Goal: Task Accomplishment & Management: Manage account settings

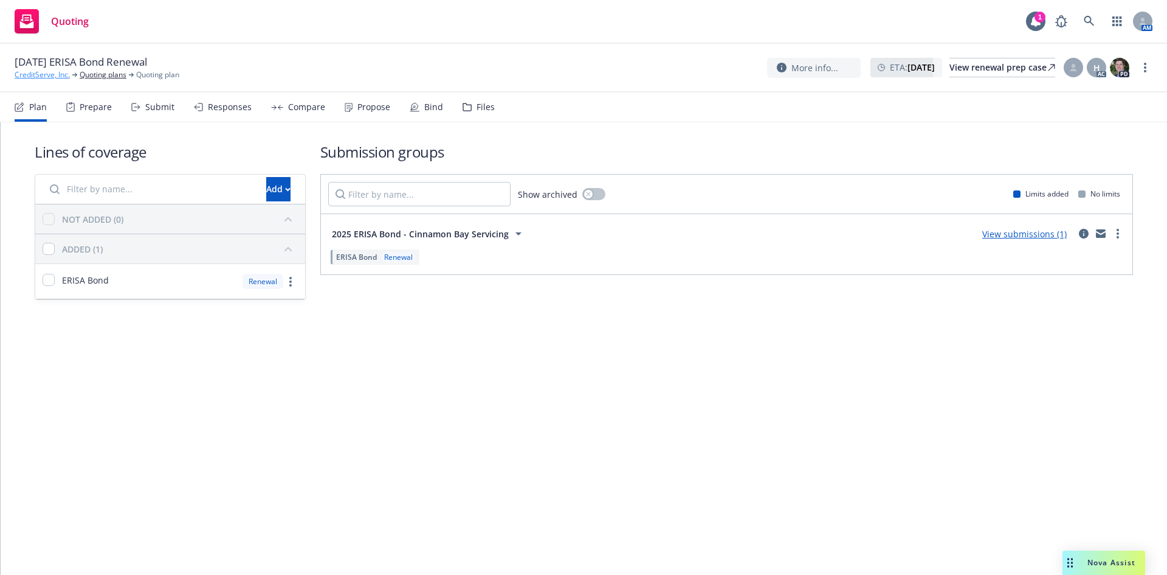
click at [39, 78] on link "CreditServe, Inc." at bounding box center [42, 74] width 55 height 11
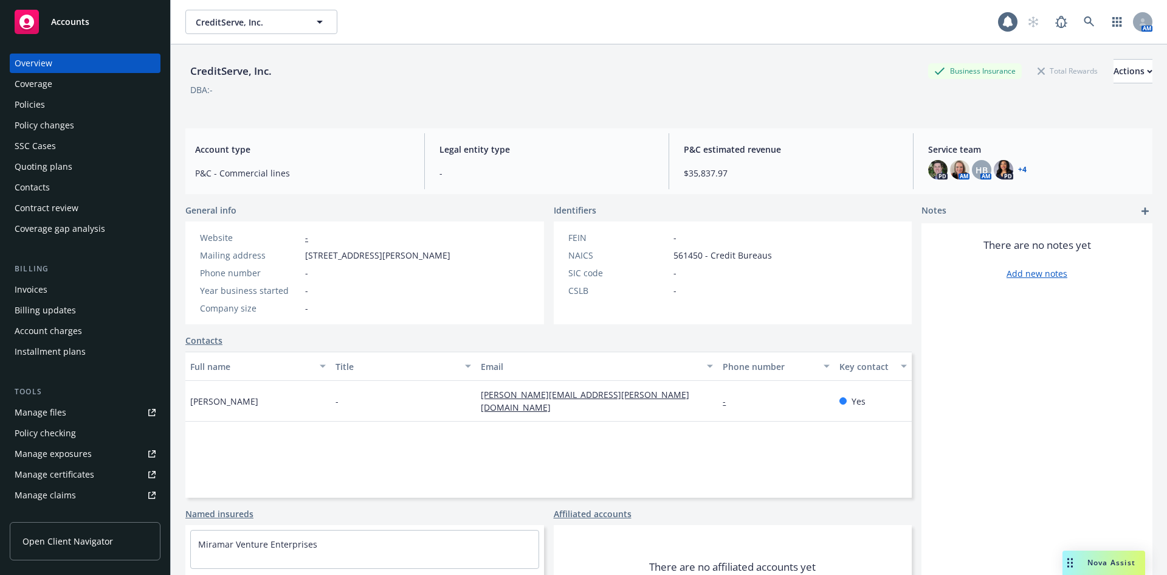
click at [41, 105] on div "Policies" at bounding box center [30, 104] width 30 height 19
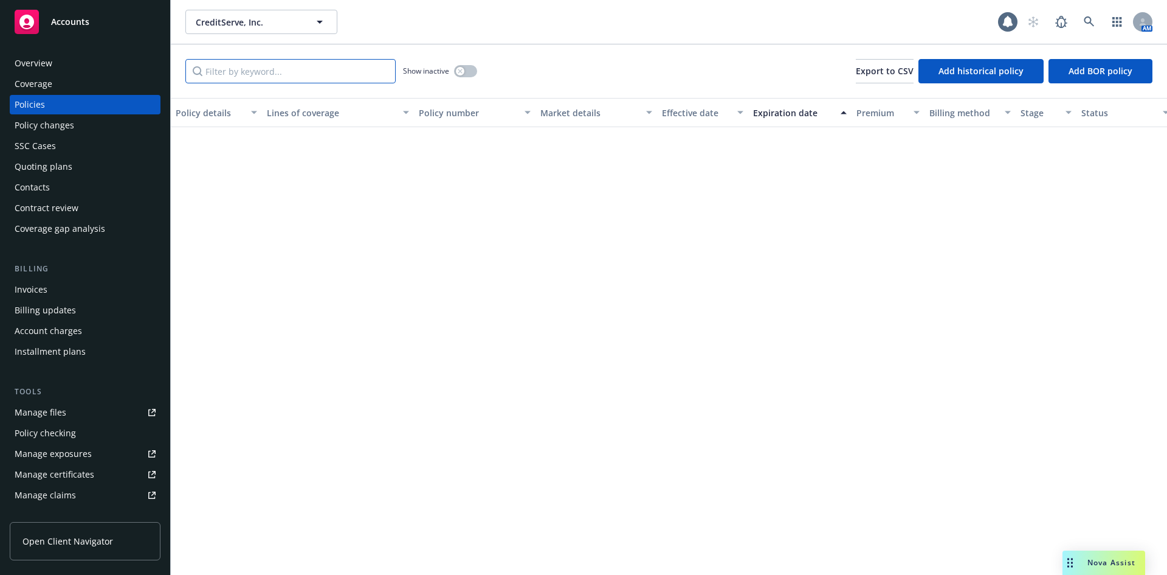
click at [320, 74] on input "Filter by keyword..." at bounding box center [290, 71] width 210 height 24
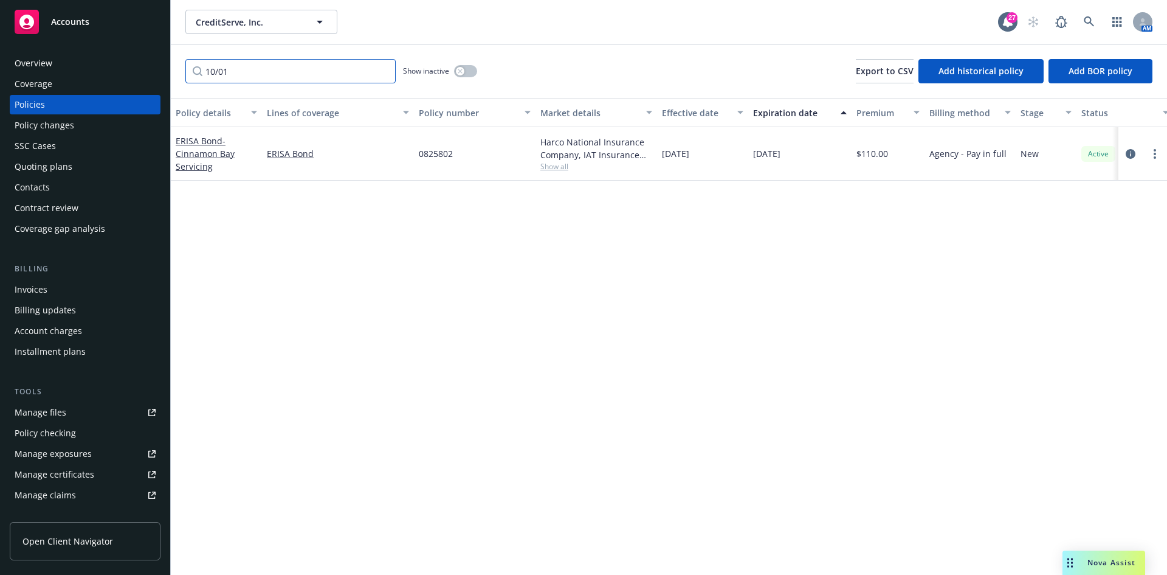
type input "10/01"
click at [124, 22] on div "Accounts" at bounding box center [85, 22] width 141 height 24
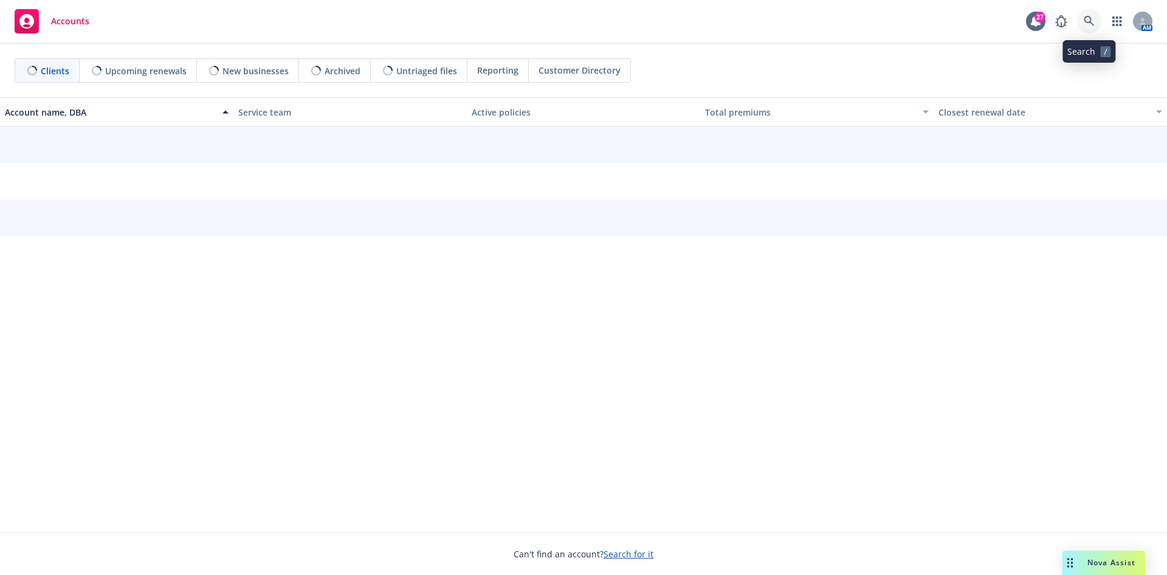
click at [1091, 23] on icon at bounding box center [1089, 21] width 10 height 10
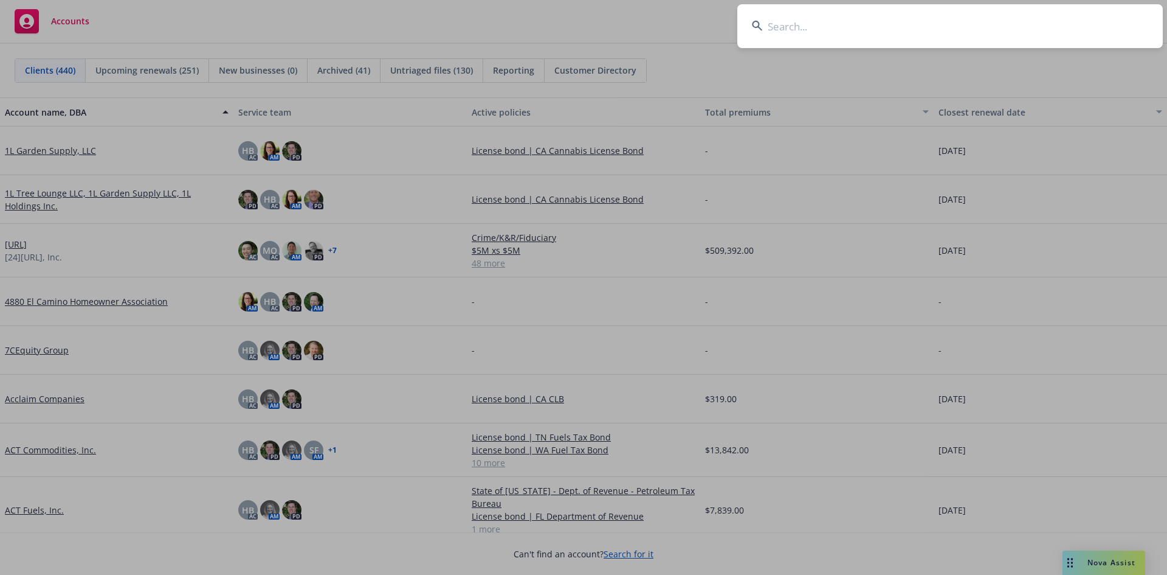
click at [838, 24] on input at bounding box center [950, 26] width 426 height 44
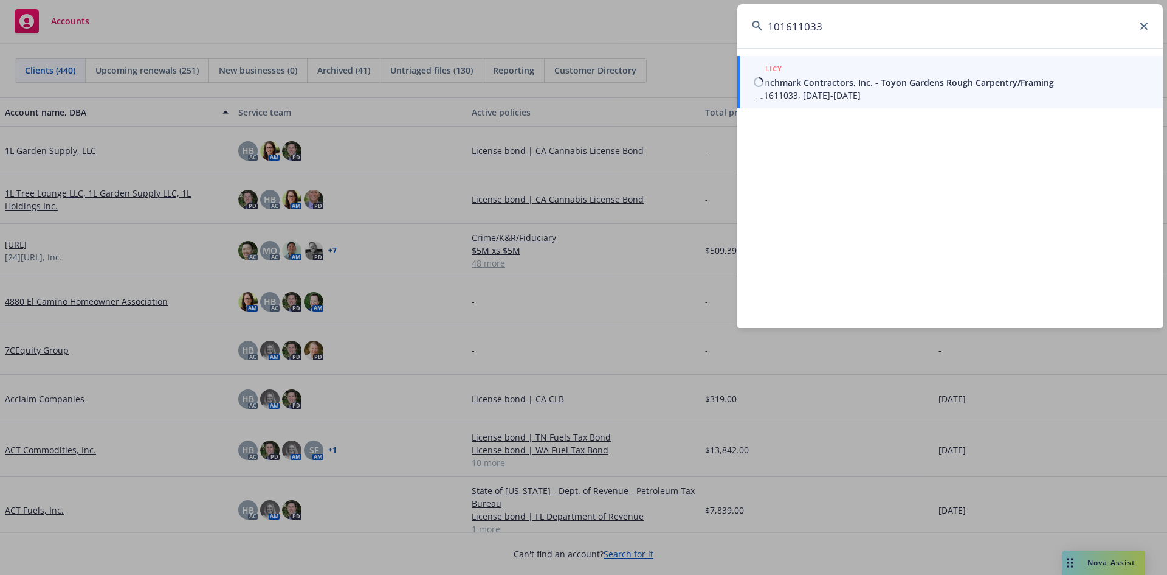
type input "101611033"
click at [868, 77] on span "Benchmark Contractors, Inc. - Toyon Gardens Rough Carpentry/Framing" at bounding box center [951, 82] width 394 height 13
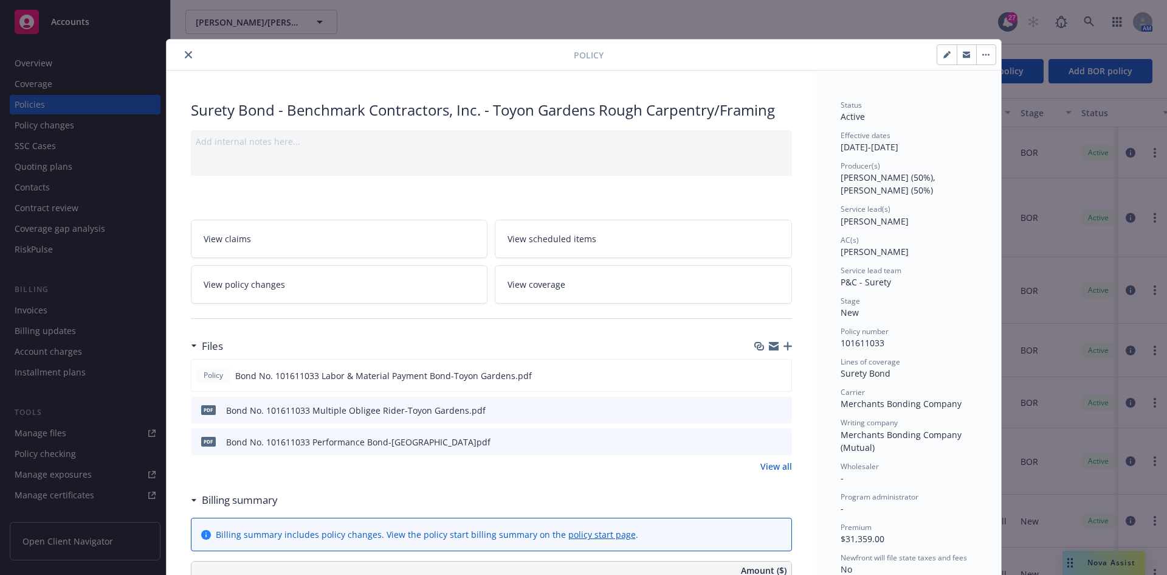
click at [784, 346] on icon "button" at bounding box center [788, 346] width 9 height 9
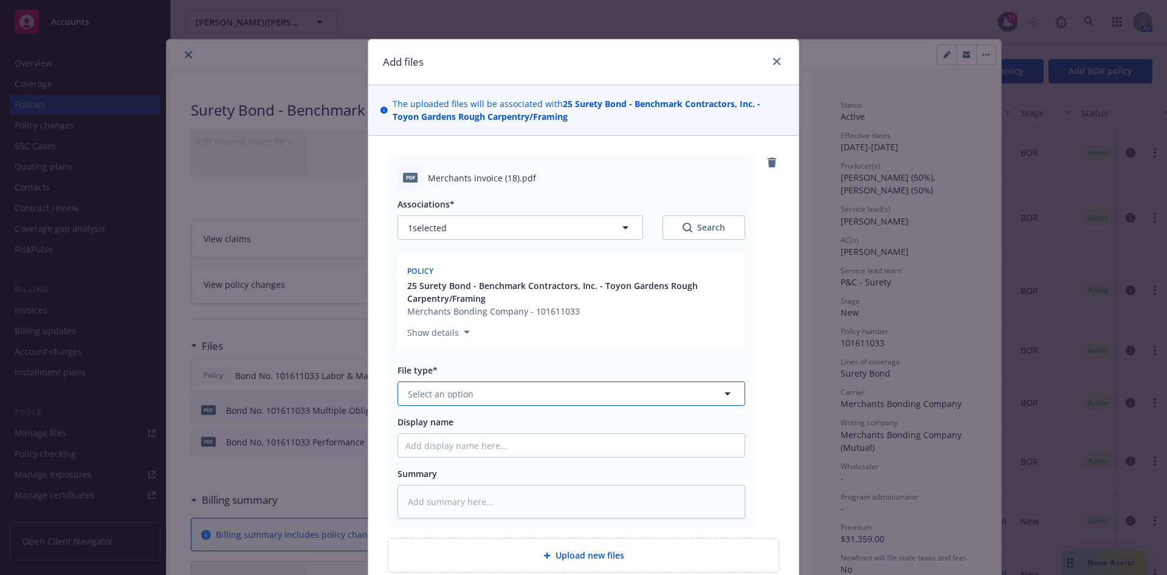
click at [418, 390] on span "Select an option" at bounding box center [441, 393] width 66 height 13
type input "Invoi"
click at [484, 458] on span "Invoice - Third Party" at bounding box center [452, 459] width 84 height 13
click at [448, 452] on input "Display name" at bounding box center [571, 444] width 347 height 23
type textarea "x"
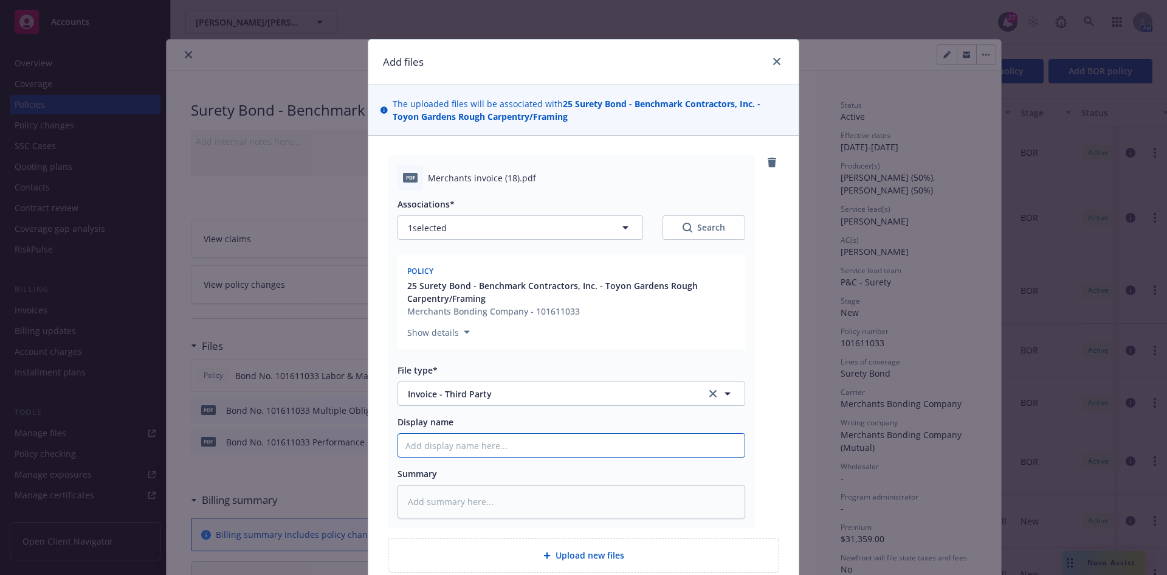
type input "M"
type textarea "x"
type input "Me"
type textarea "x"
type input "Mer"
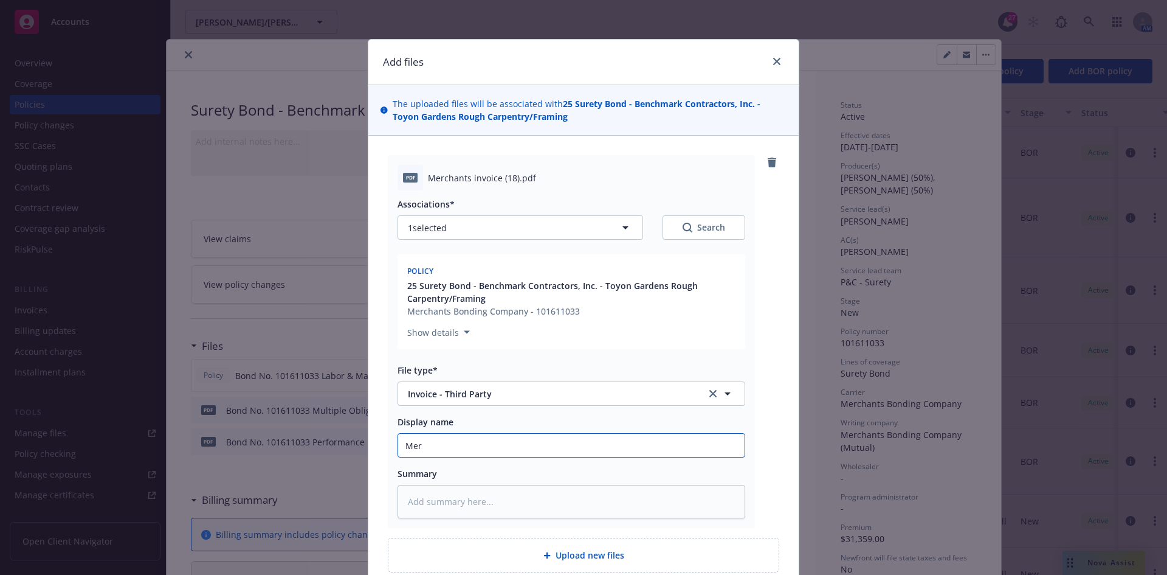
type textarea "x"
type input "Merch"
type textarea "x"
type input "Mercha"
type textarea "x"
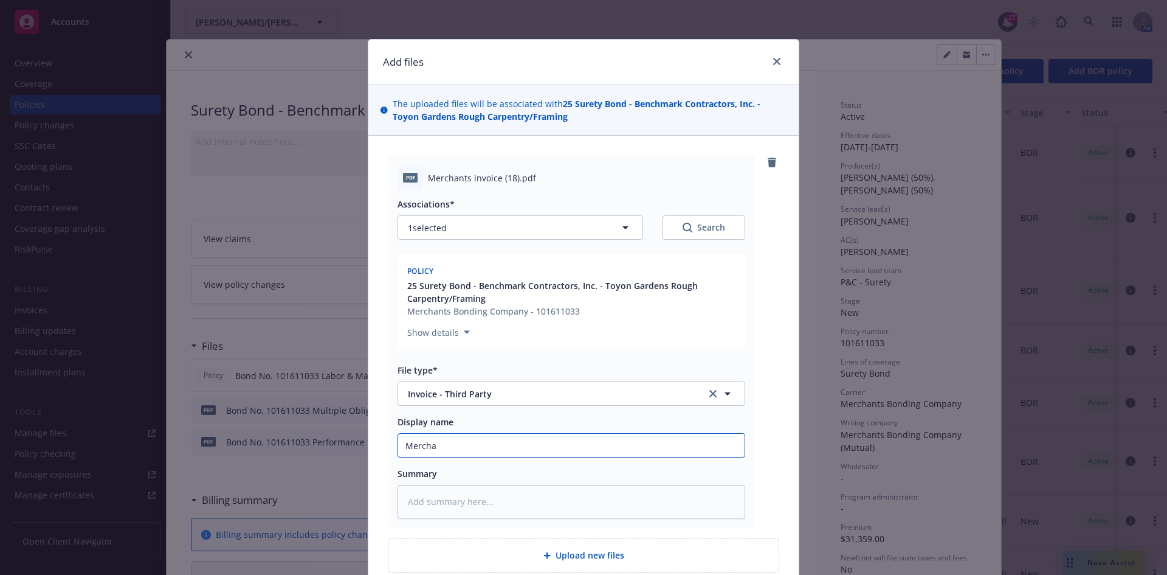
type input "Merchan"
type textarea "x"
type input "Merchant"
type textarea "x"
type input "Merchants"
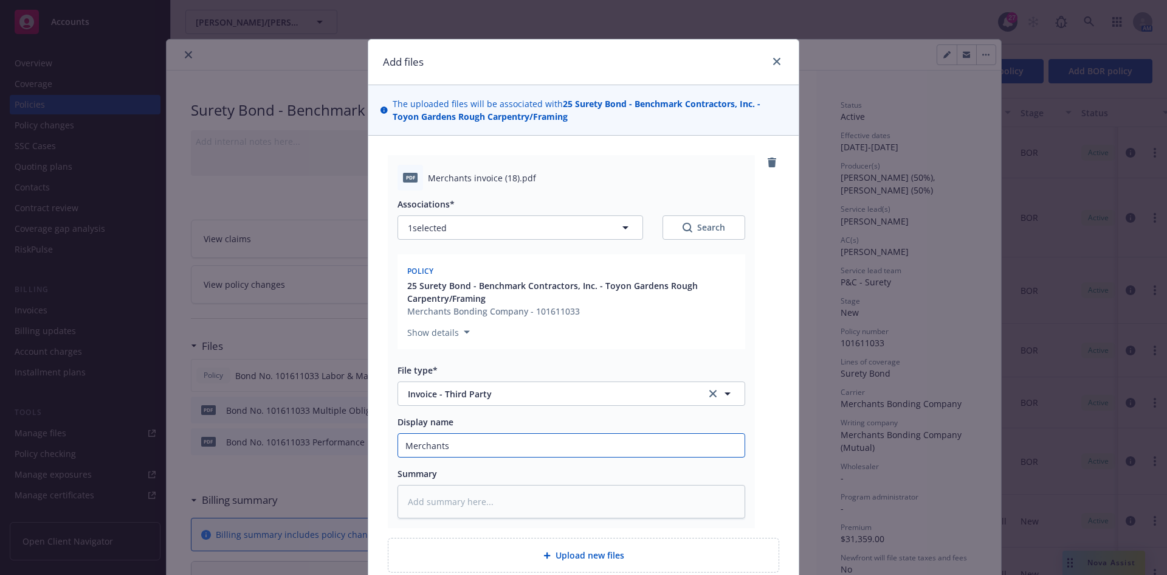
type textarea "x"
type input "Merchants"
type textarea "x"
type input "Merchants I"
type textarea "x"
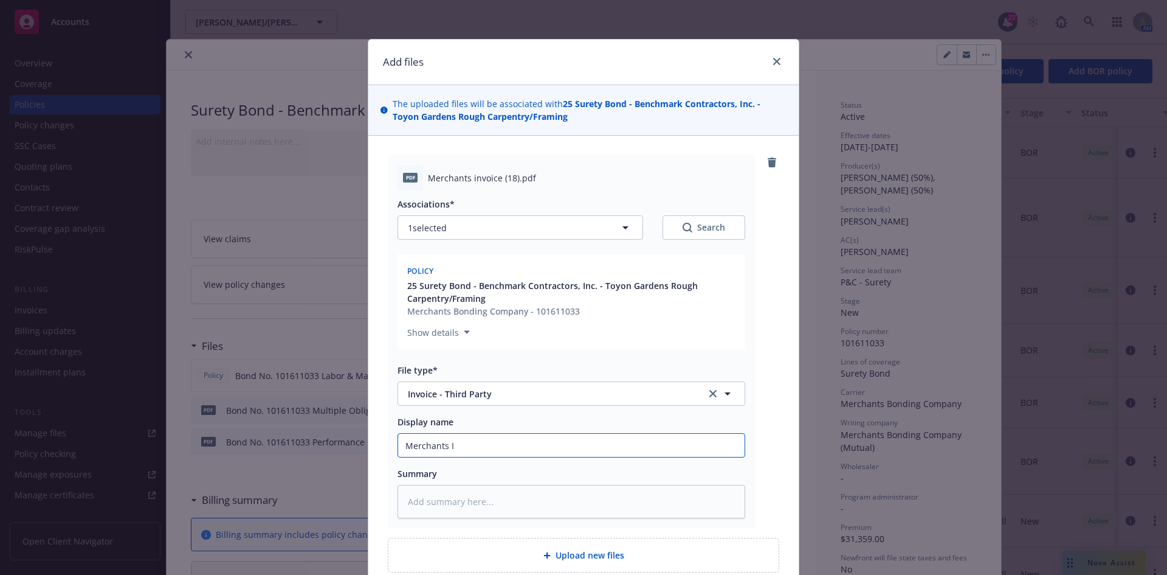
type input "Merchants In"
type textarea "x"
type input "Merchants Invo"
type textarea "x"
type input "Merchants Invoi"
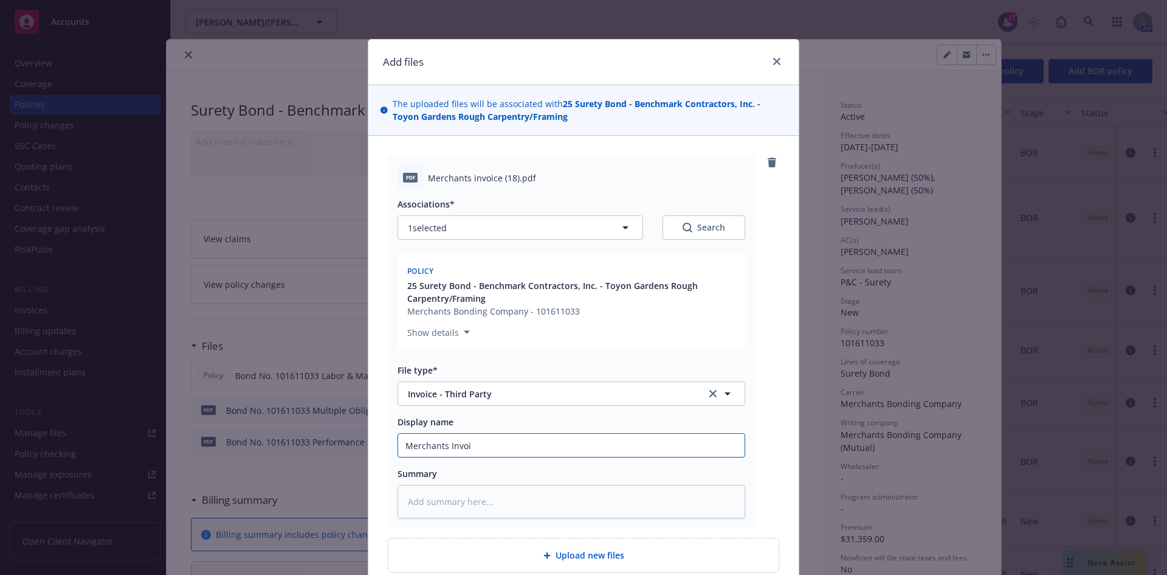
type textarea "x"
type input "Merchants Invoic"
type textarea "x"
type input "Merchants Invoice"
type textarea "x"
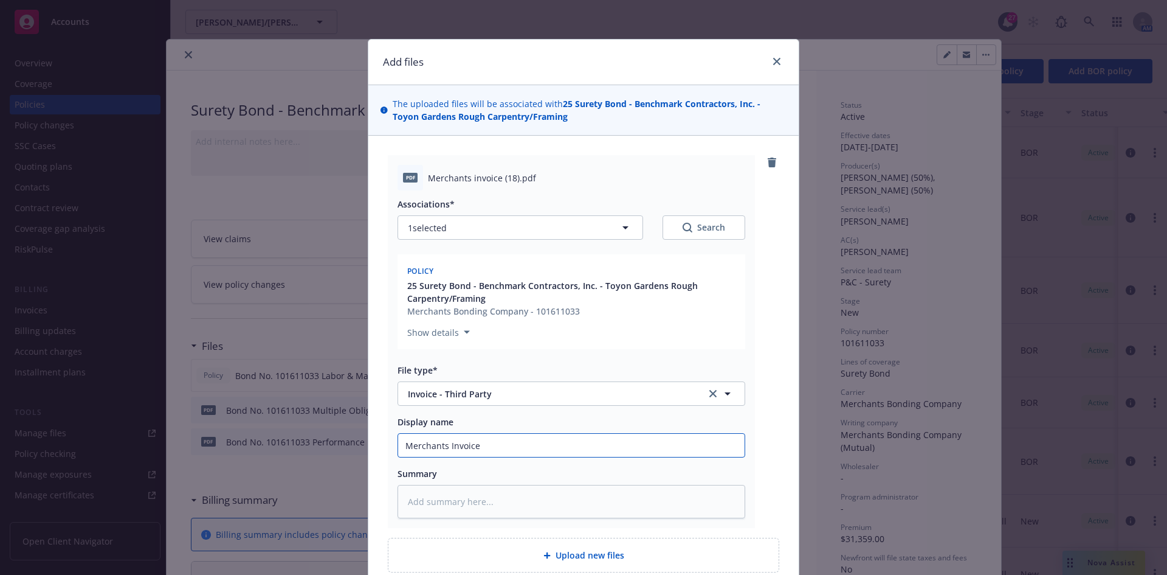
type input "Merchants Invoice"
type textarea "x"
type input "Merchants Invoice B"
type textarea "x"
type input "Merchants Invoice Bo"
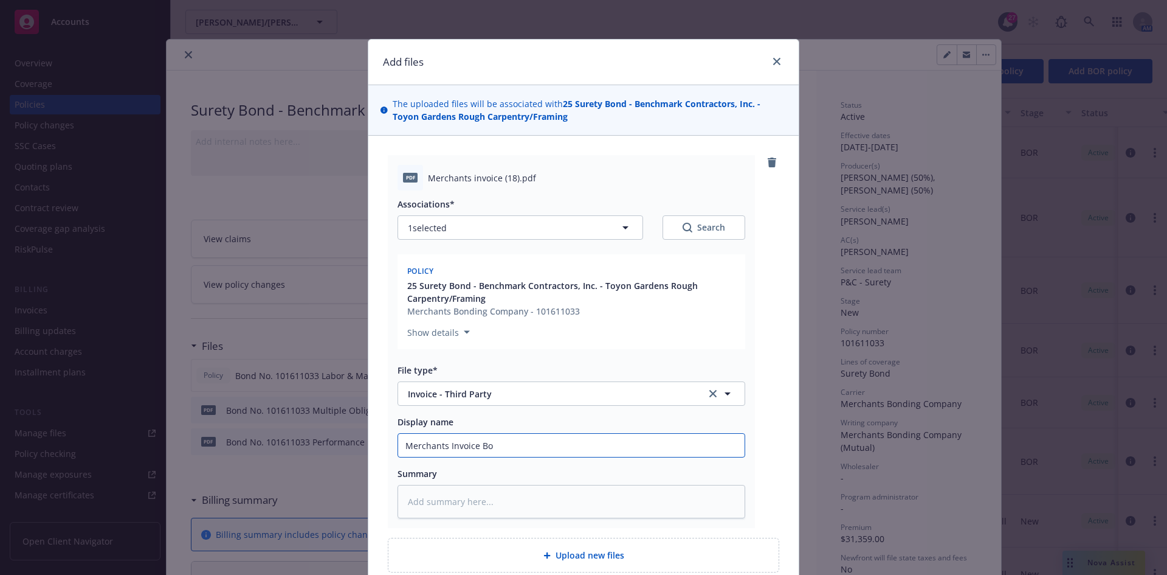
type textarea "x"
type input "Merchants Invoice Bon"
type textarea "x"
type input "Merchants Invoice Bond"
type textarea "x"
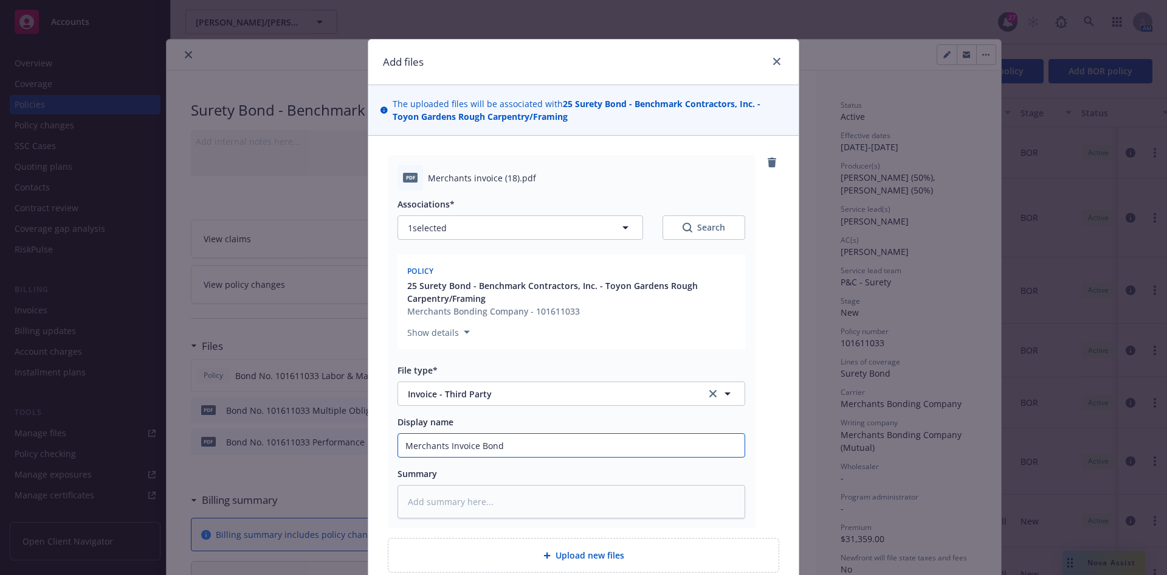
type input "Merchants Invoice Bond"
type textarea "x"
type input "Merchants Invoice Bond"
type textarea "x"
type input "Merchants Invoice Bon"
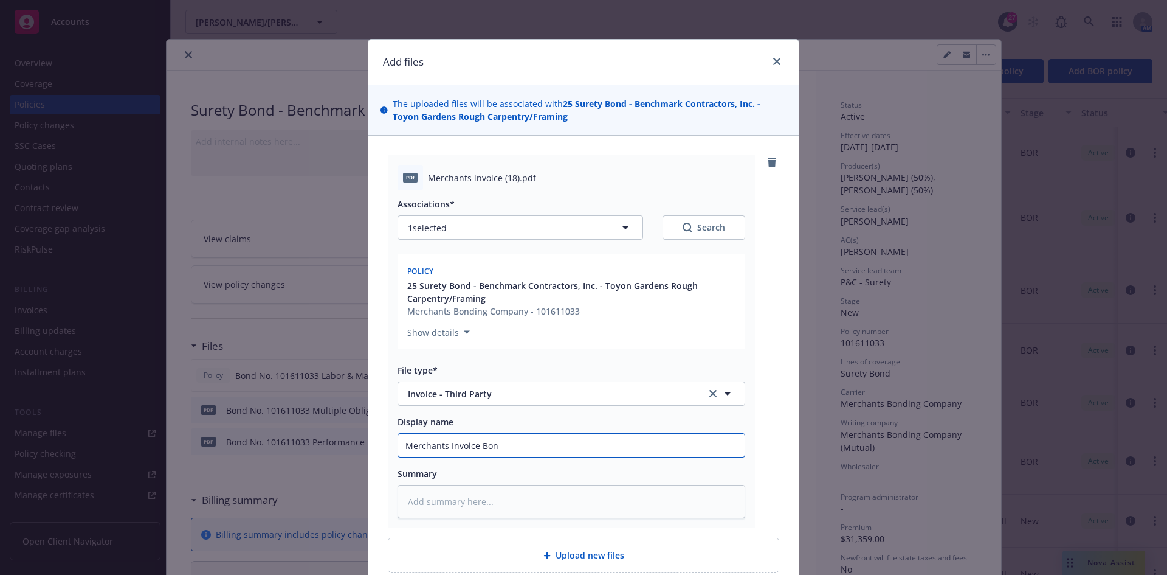
type textarea "x"
type input "Merchants Invoice Bo"
type textarea "x"
type input "Merchants Invoice B"
type textarea "x"
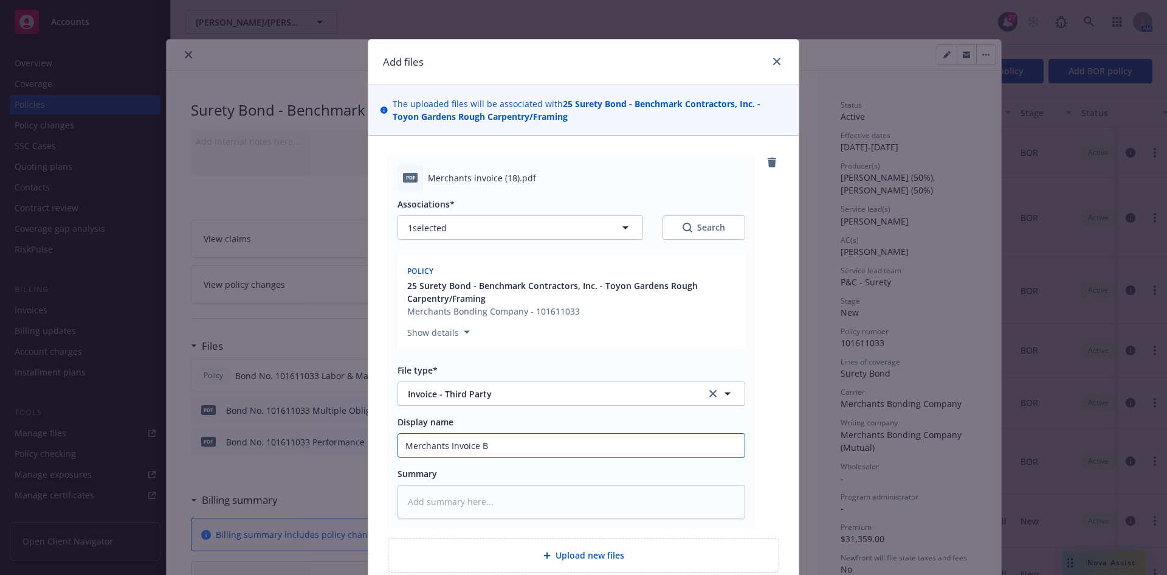
type input "Merchants Invoice"
type textarea "x"
type input "Merchants Invoice ("
type textarea "x"
type input "Merchants Invoice (B"
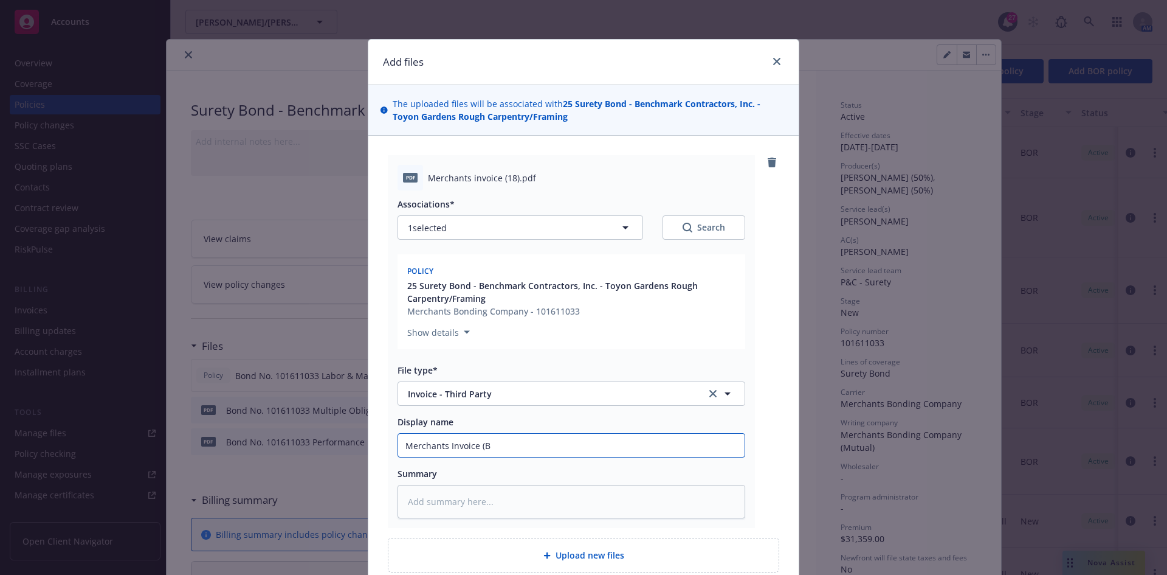
type textarea "x"
type input "Merchants Invoice (Bo"
type textarea "x"
type input "Merchants Invoice (Bond"
type textarea "x"
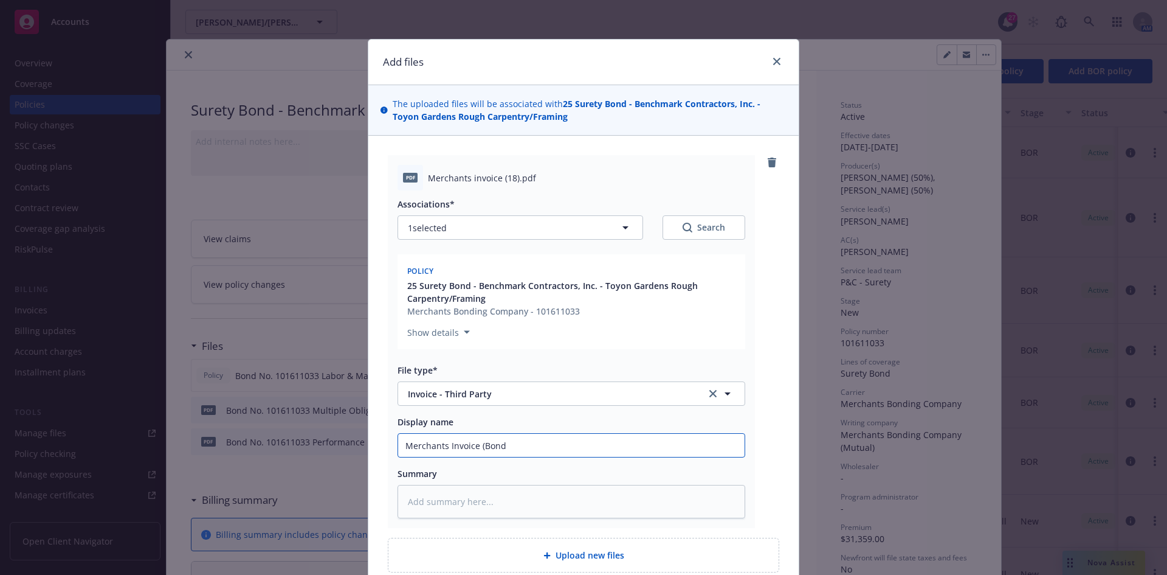
type input "Merchants Invoice (Bond"
type textarea "x"
type input "Merchants Invoice (Bond #"
paste input "101611033"
type textarea "x"
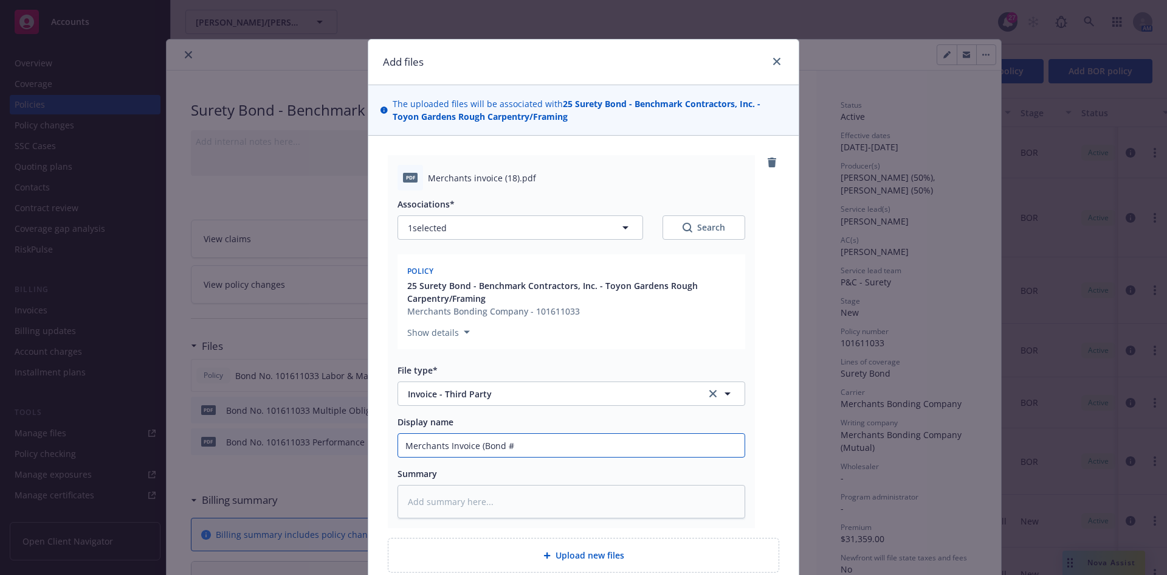
type input "Merchants Invoice (Bond #101611033"
type textarea "x"
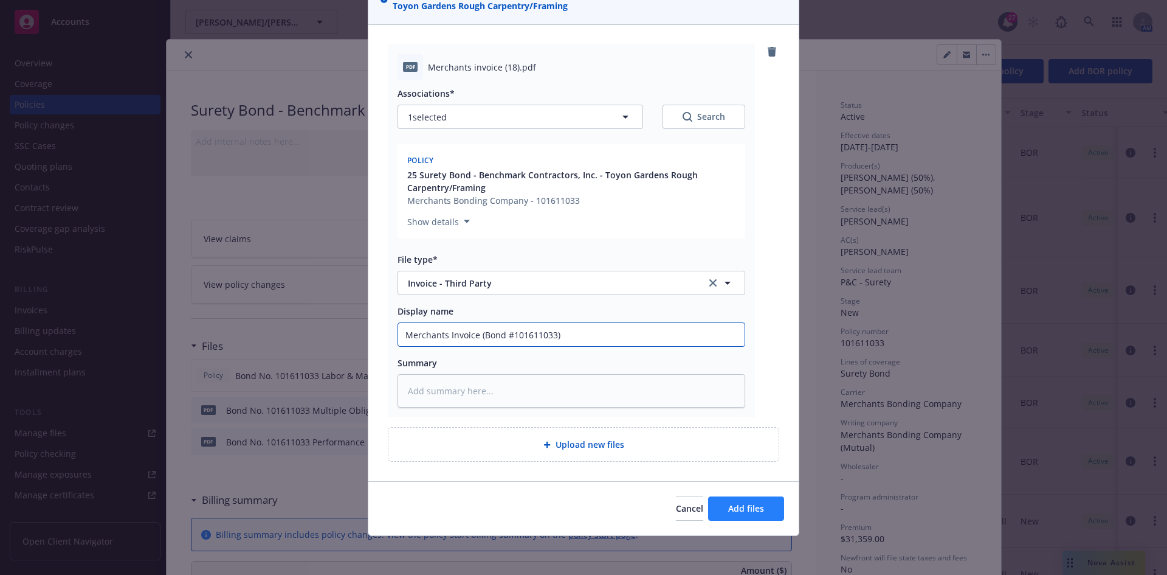
type input "Merchants Invoice (Bond #101611033)"
click at [742, 518] on button "Add files" at bounding box center [746, 508] width 76 height 24
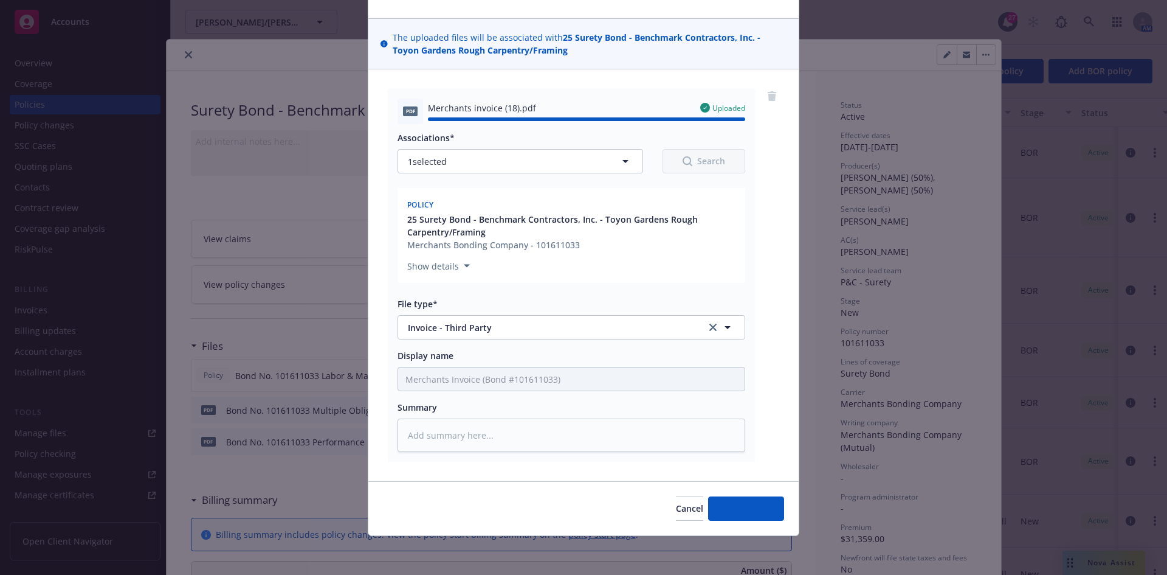
type textarea "x"
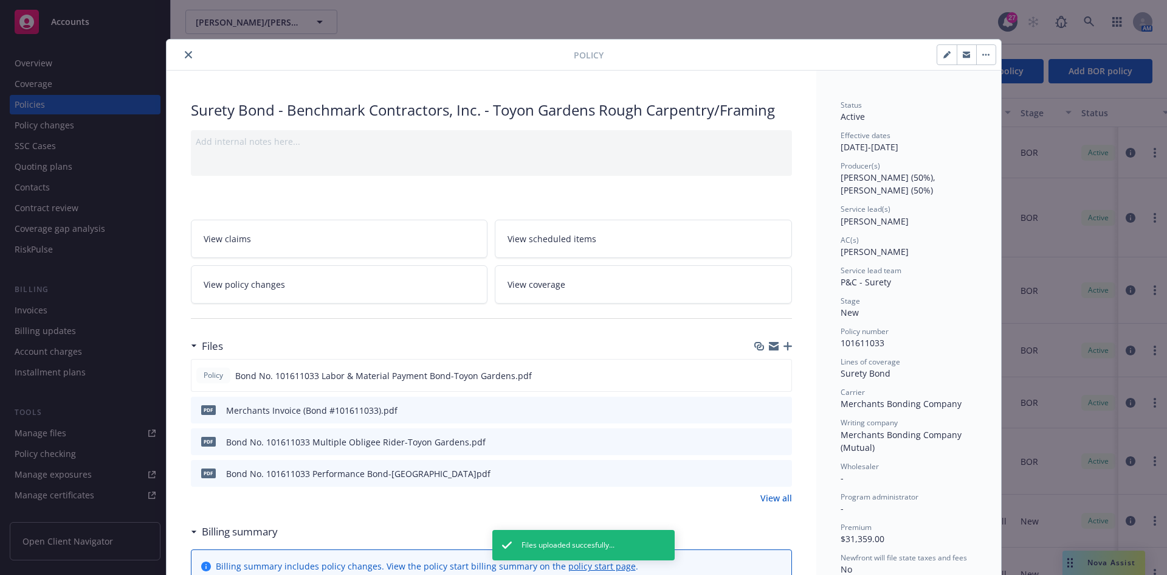
click at [181, 49] on button "close" at bounding box center [188, 54] width 15 height 15
